Goal: Find specific page/section: Find specific page/section

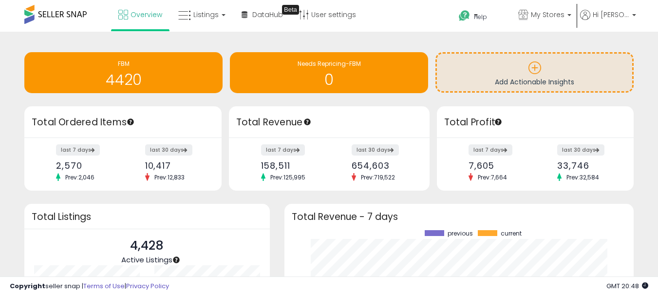
scroll to position [135, 330]
click at [229, 15] on link "Listings" at bounding box center [202, 14] width 62 height 29
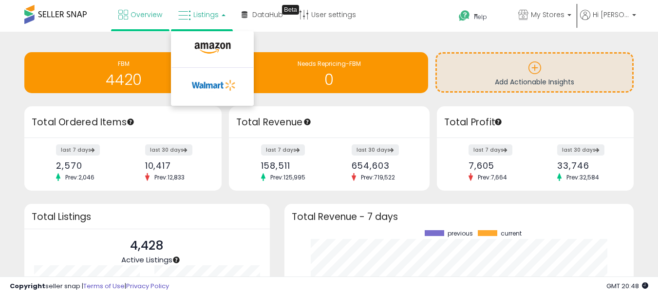
click at [229, 15] on link "Listings" at bounding box center [202, 14] width 62 height 29
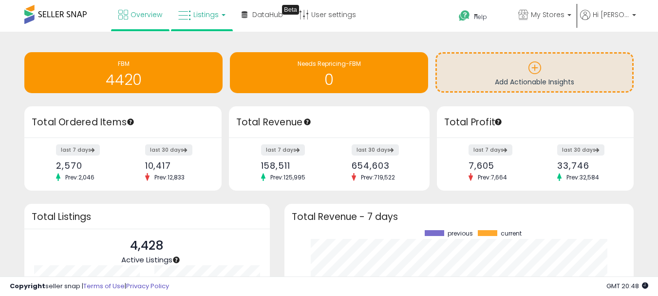
click at [225, 23] on link "Listings" at bounding box center [202, 14] width 62 height 29
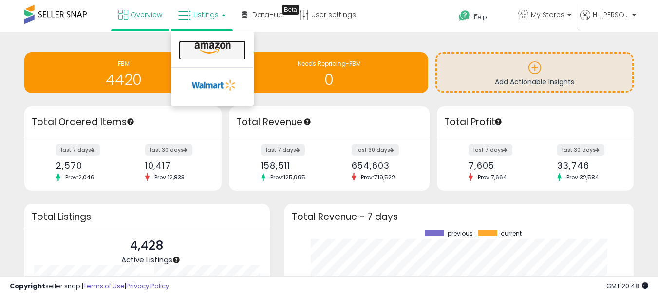
click at [208, 56] on link at bounding box center [212, 49] width 67 height 19
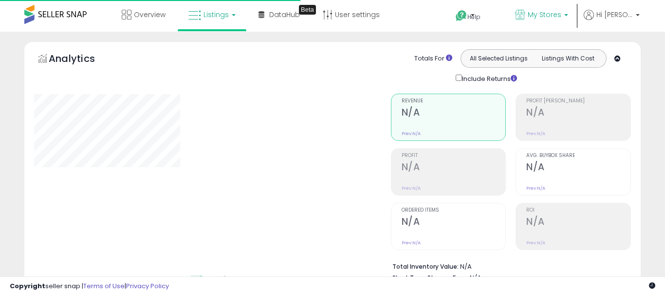
click at [545, 15] on span "My Stores" at bounding box center [545, 15] width 34 height 10
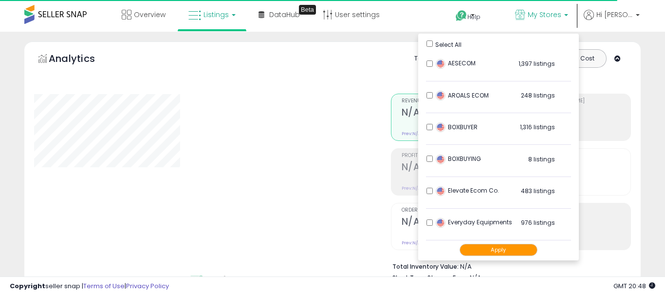
click at [433, 225] on li "Everyday Equipments 976 listings" at bounding box center [498, 225] width 145 height 30
select select "**"
